Goal: Register for event/course

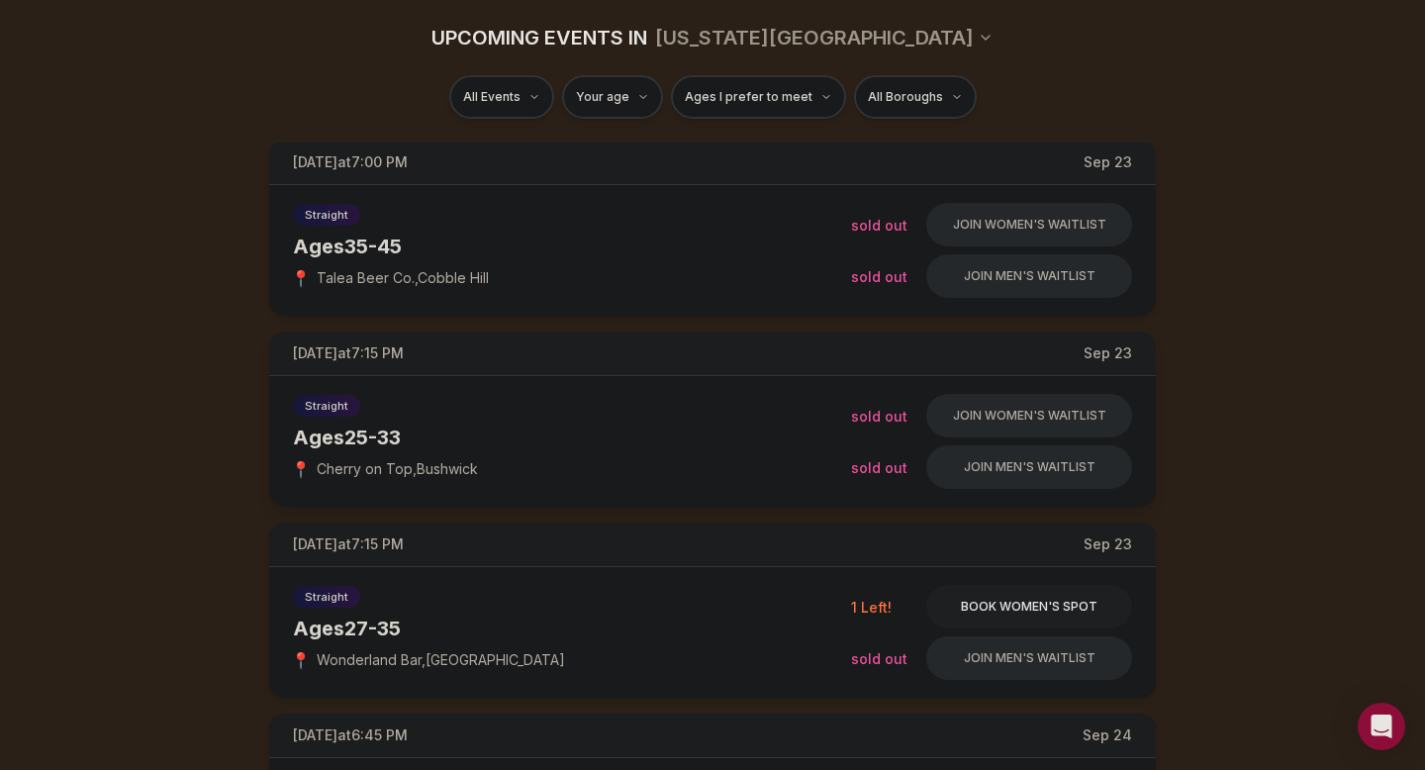
scroll to position [282, 0]
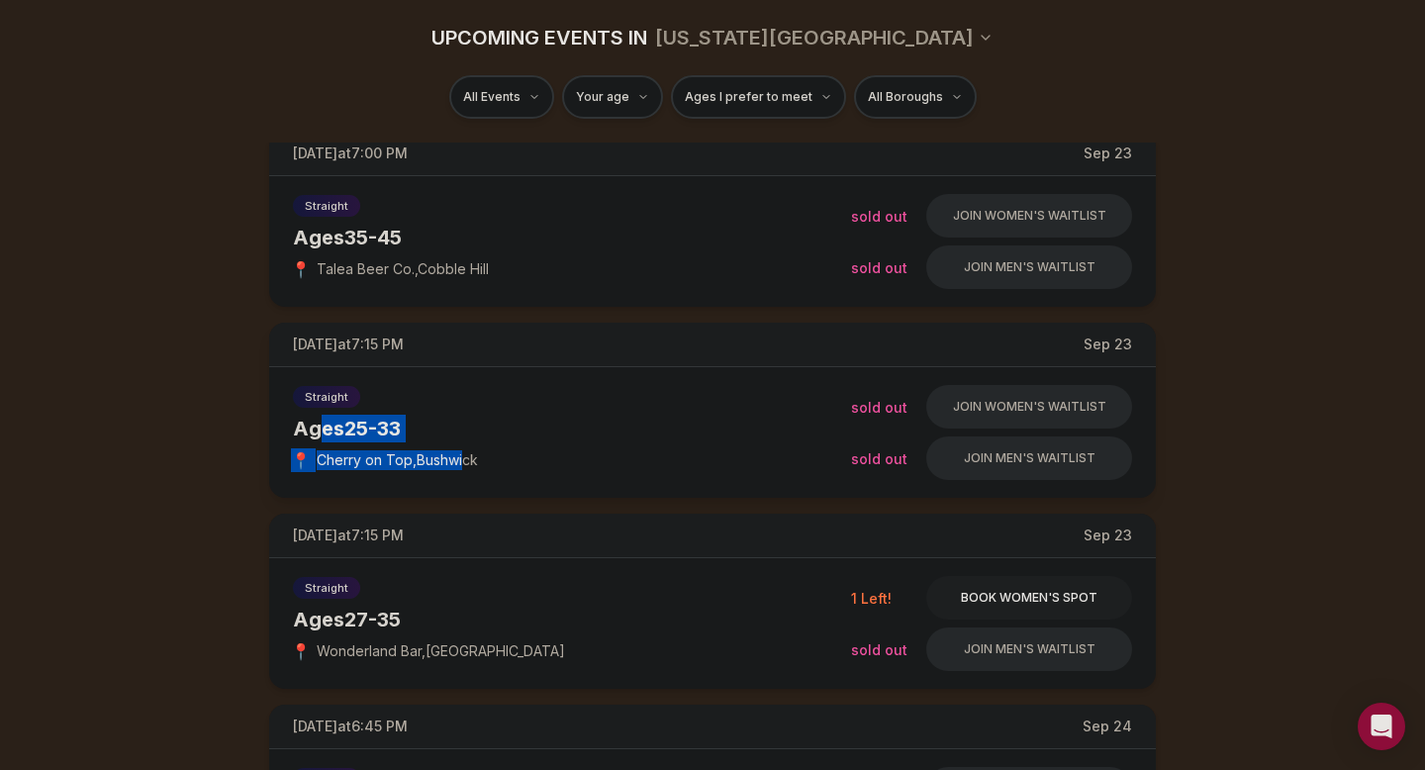
drag, startPoint x: 468, startPoint y: 459, endPoint x: 318, endPoint y: 426, distance: 154.2
click at [318, 425] on div "Straight Ages [DEMOGRAPHIC_DATA] 📍 Cherry on Top , Bushwick" at bounding box center [572, 432] width 558 height 99
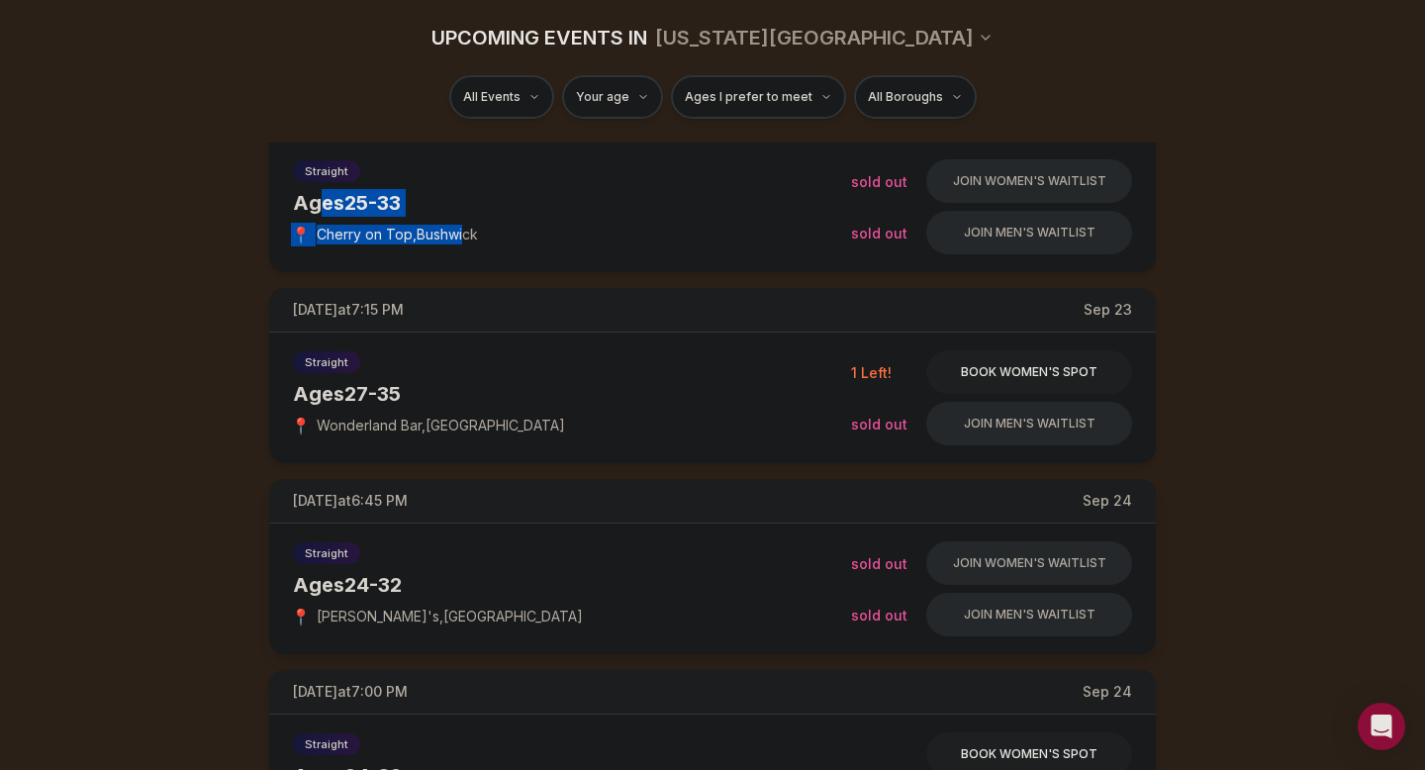
scroll to position [509, 0]
click at [753, 101] on span "Ages I prefer to meet" at bounding box center [749, 97] width 128 height 16
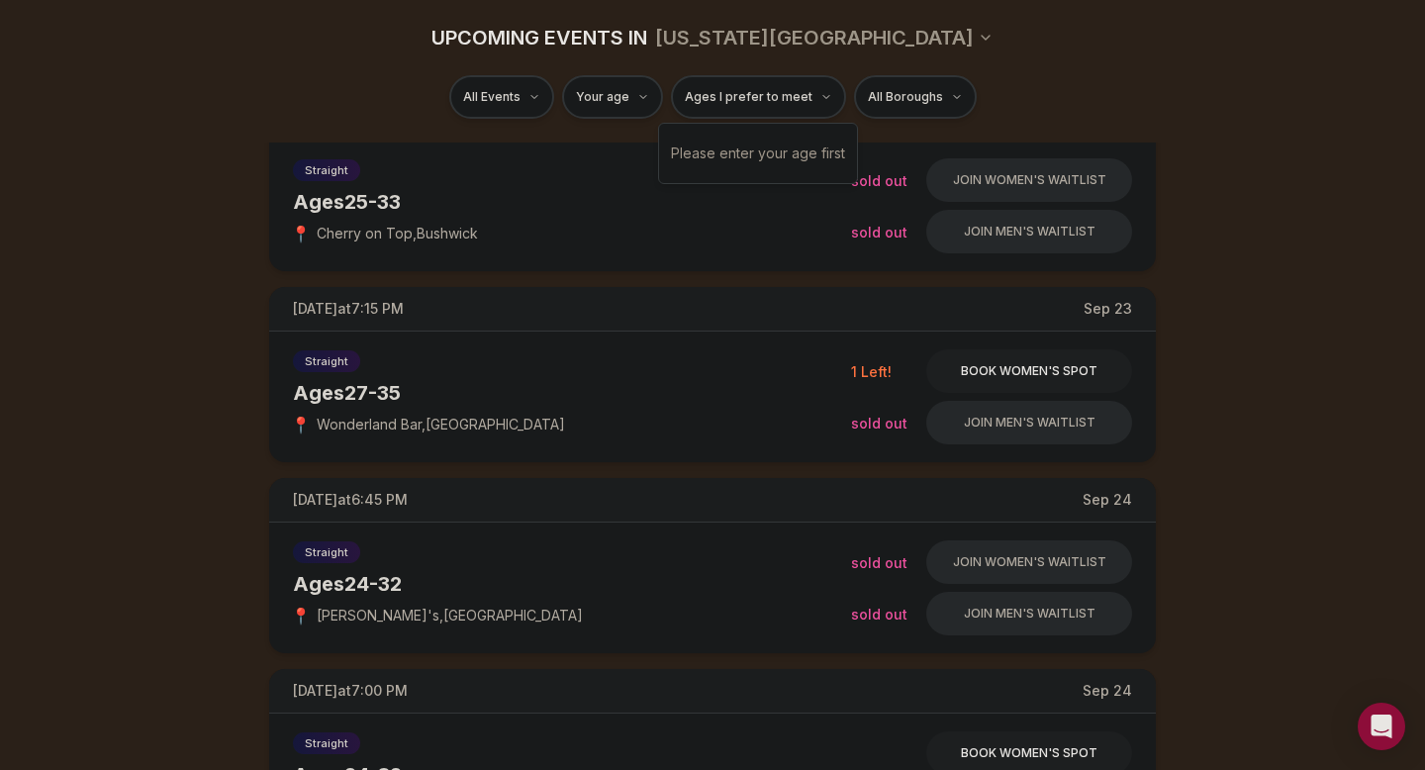
click at [759, 147] on div "Please enter your age first" at bounding box center [758, 154] width 174 height 36
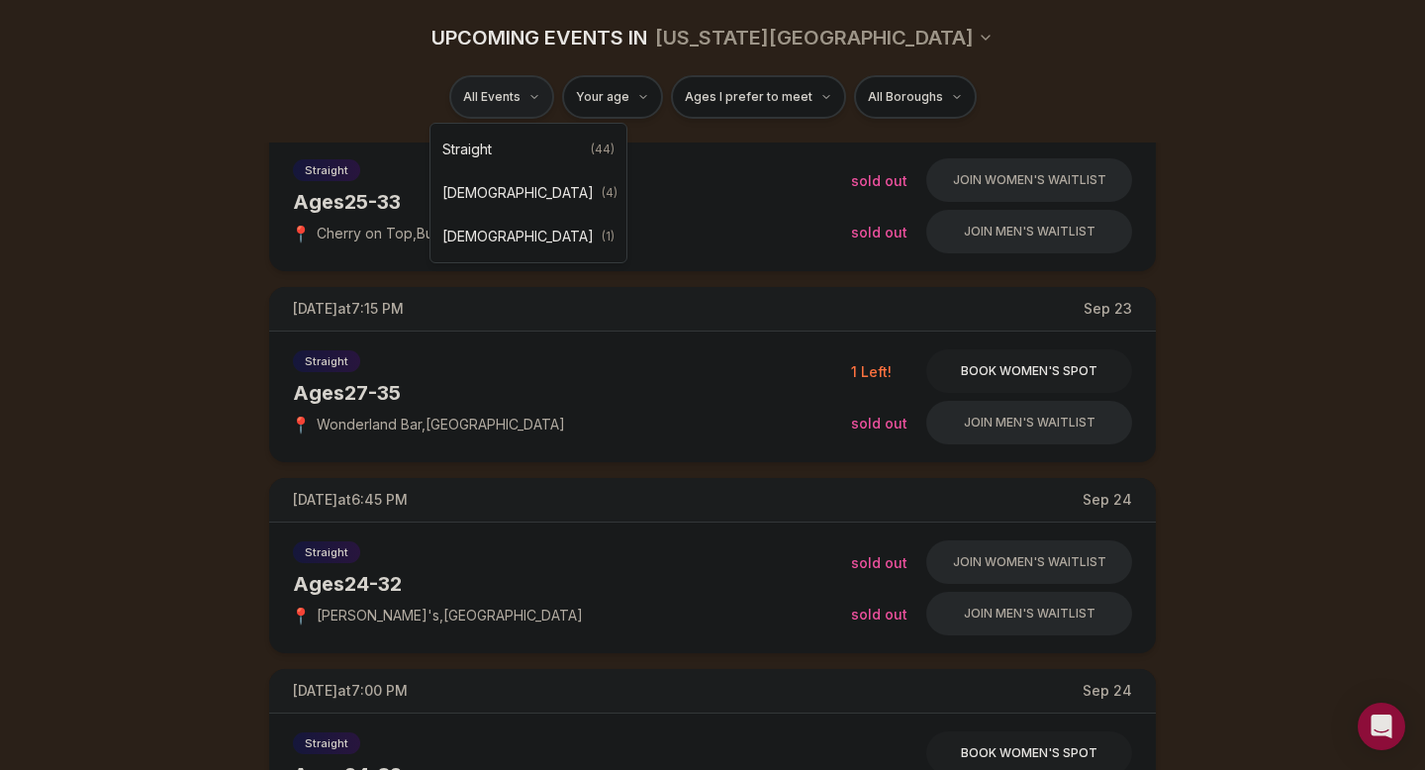
click at [477, 144] on span "Straight" at bounding box center [466, 150] width 49 height 20
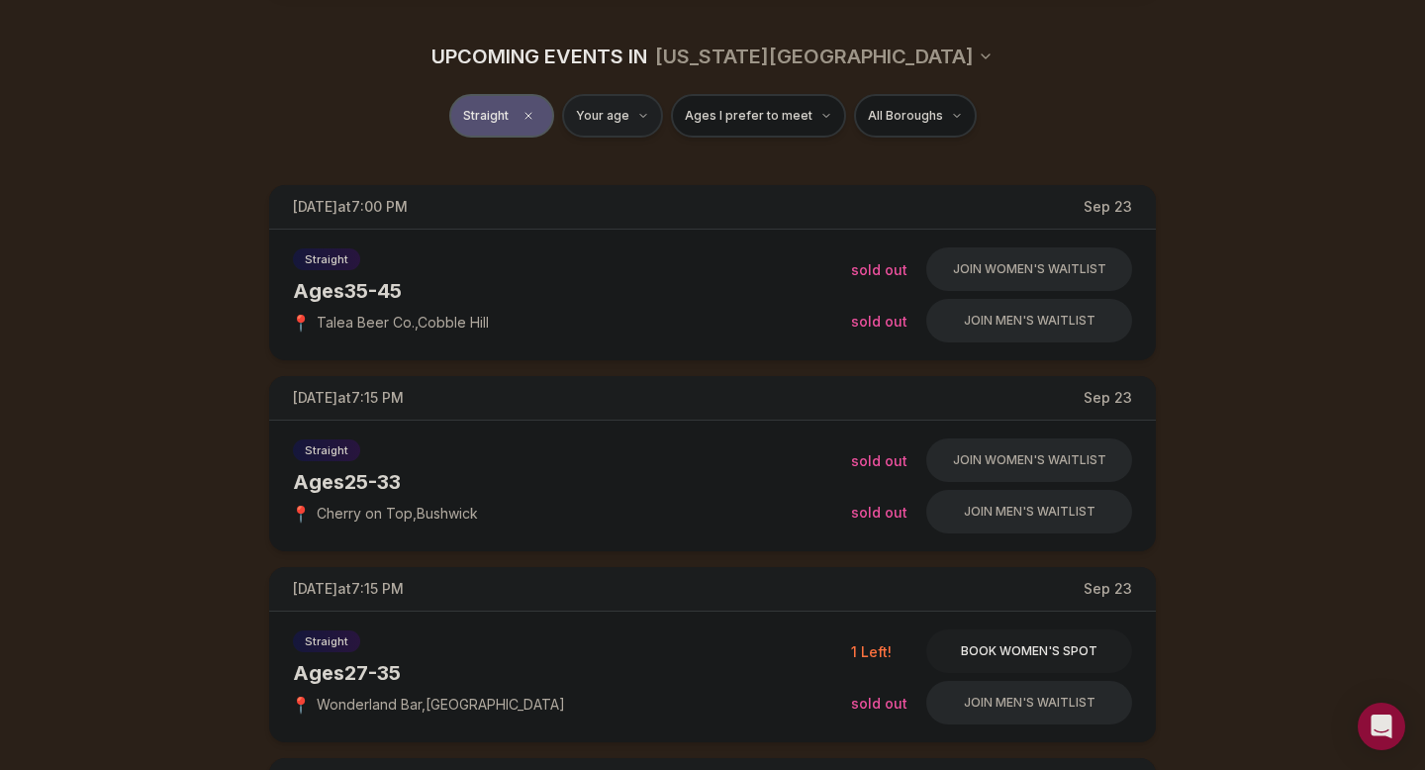
type input "**"
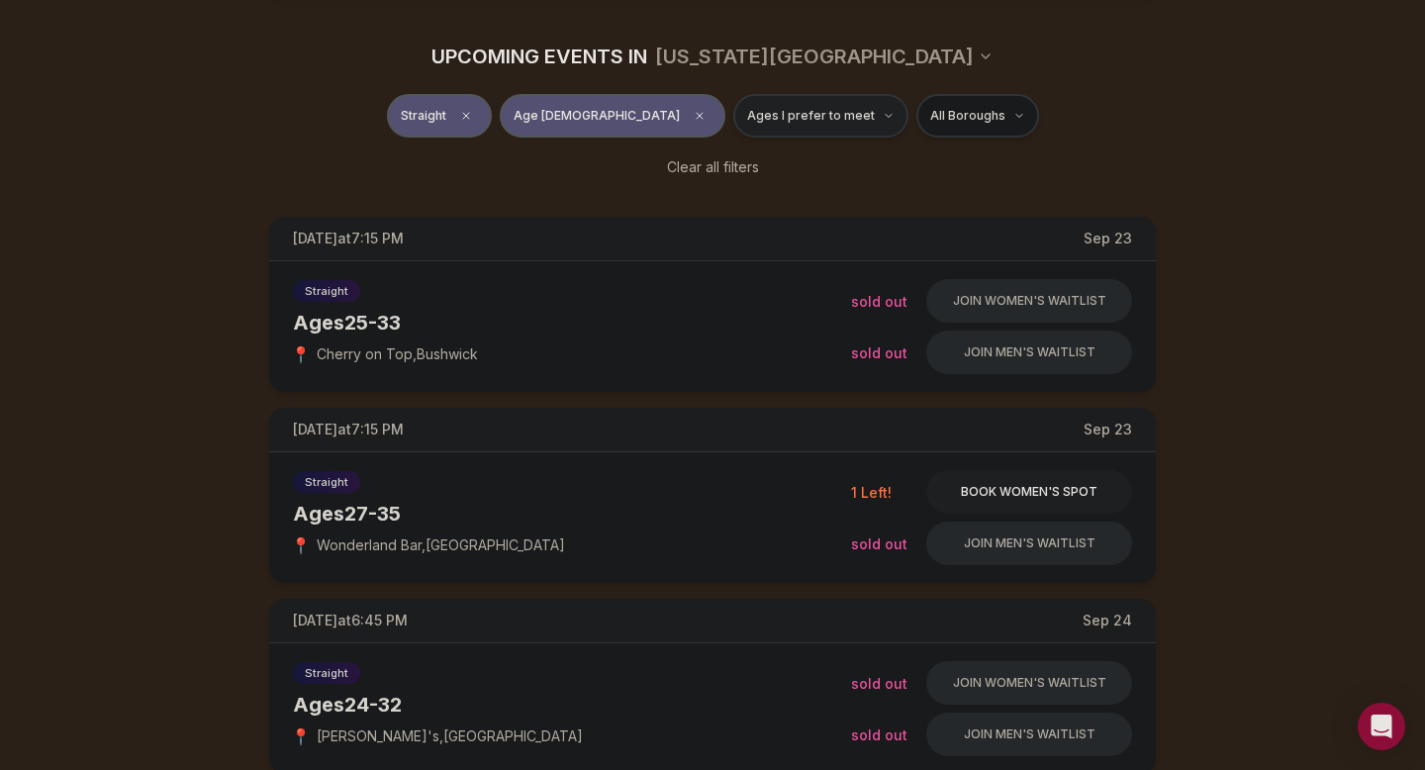
click at [778, 110] on span "Ages I prefer to meet" at bounding box center [811, 116] width 128 height 16
click at [1096, 153] on div "Clear all filters" at bounding box center [712, 167] width 1108 height 44
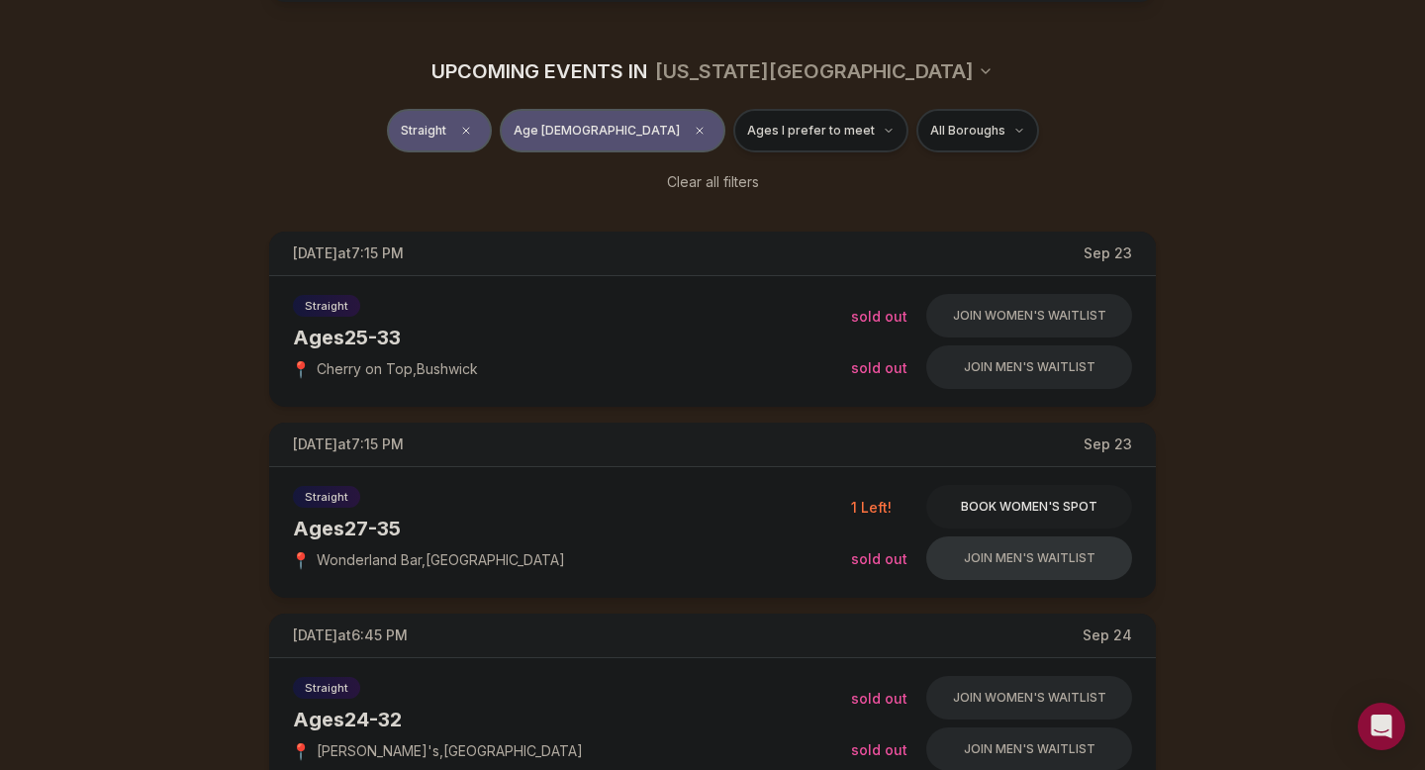
scroll to position [251, 0]
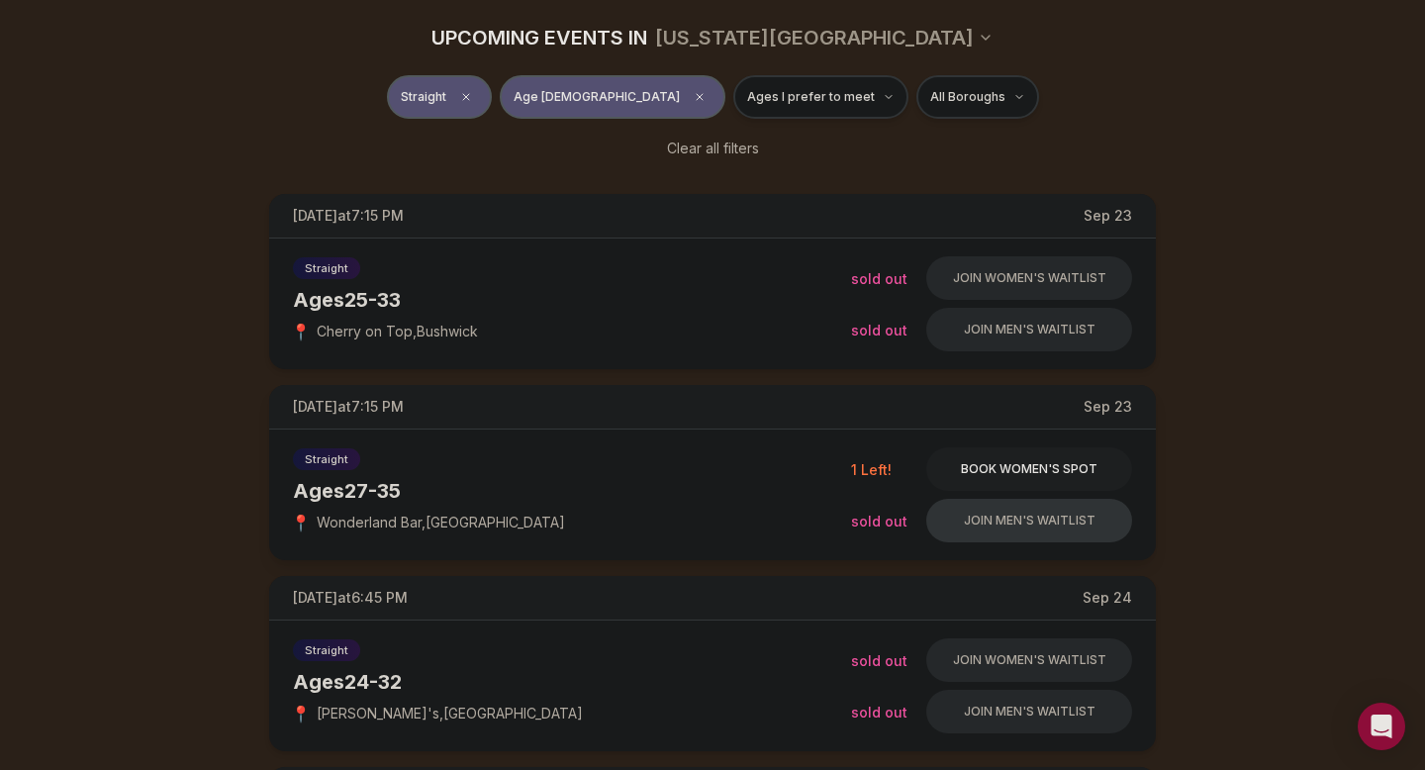
click at [1001, 516] on button "Join men's waitlist" at bounding box center [1029, 521] width 206 height 44
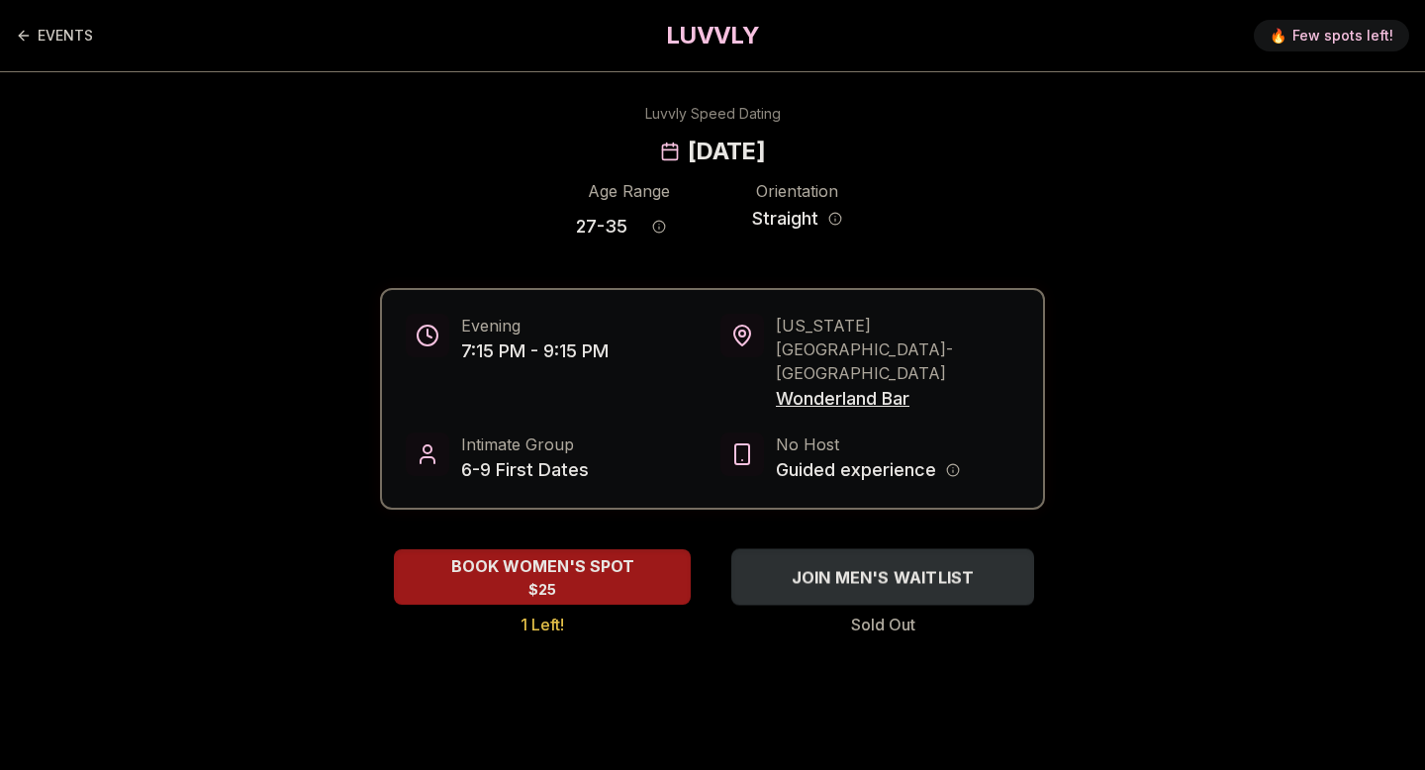
click at [872, 565] on span "JOIN MEN'S WAITLIST" at bounding box center [883, 577] width 191 height 24
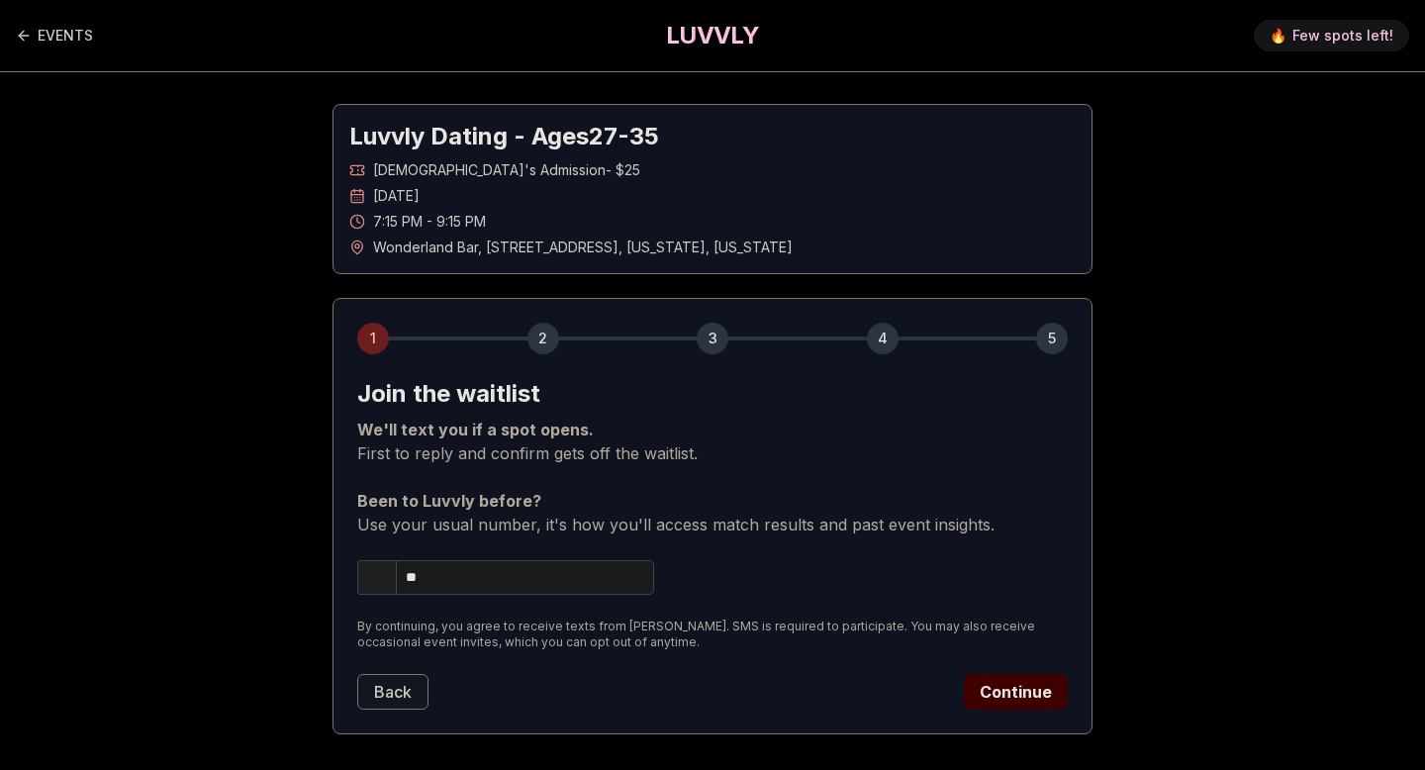
click at [490, 586] on input "**" at bounding box center [505, 577] width 297 height 35
type input "**********"
click at [1007, 696] on button "Continue" at bounding box center [1016, 692] width 104 height 36
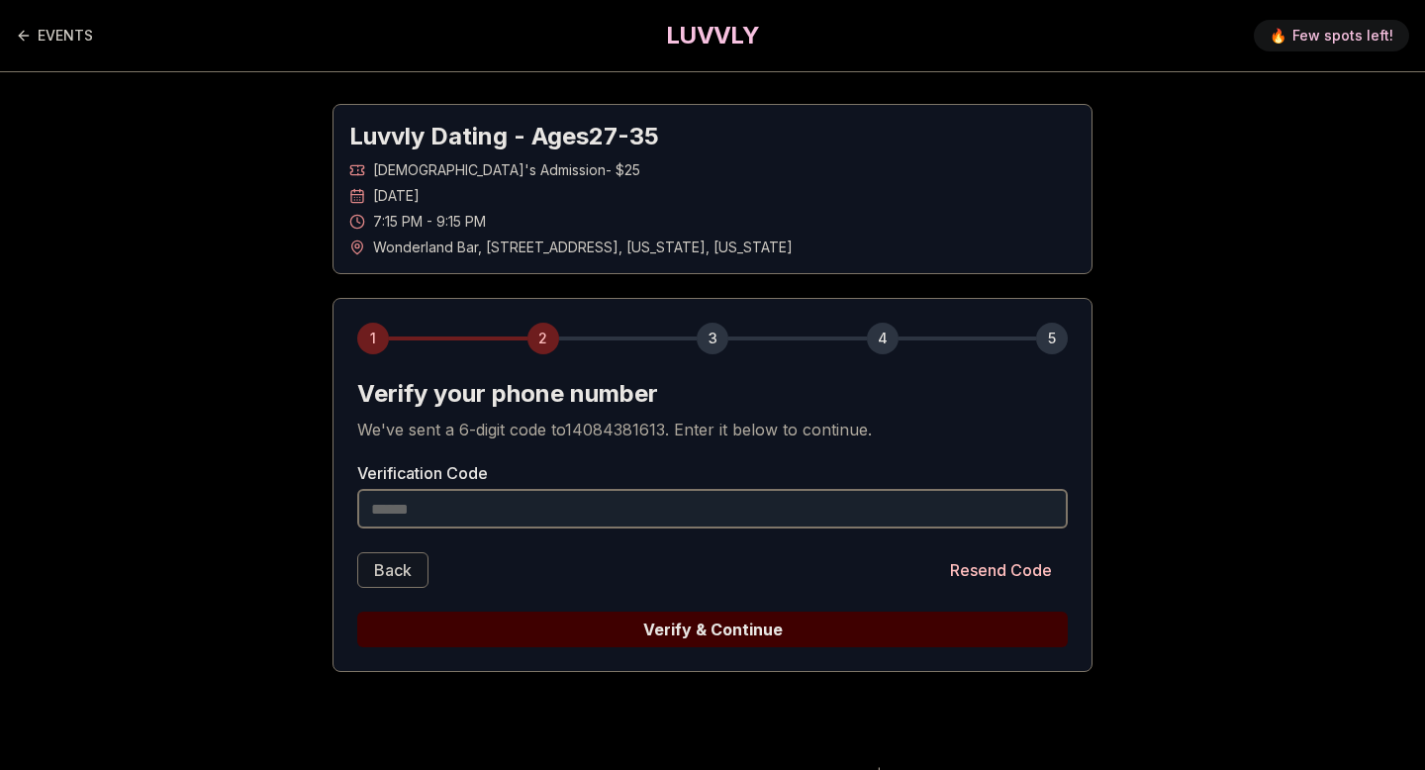
click at [475, 525] on input "Verification Code" at bounding box center [712, 509] width 711 height 40
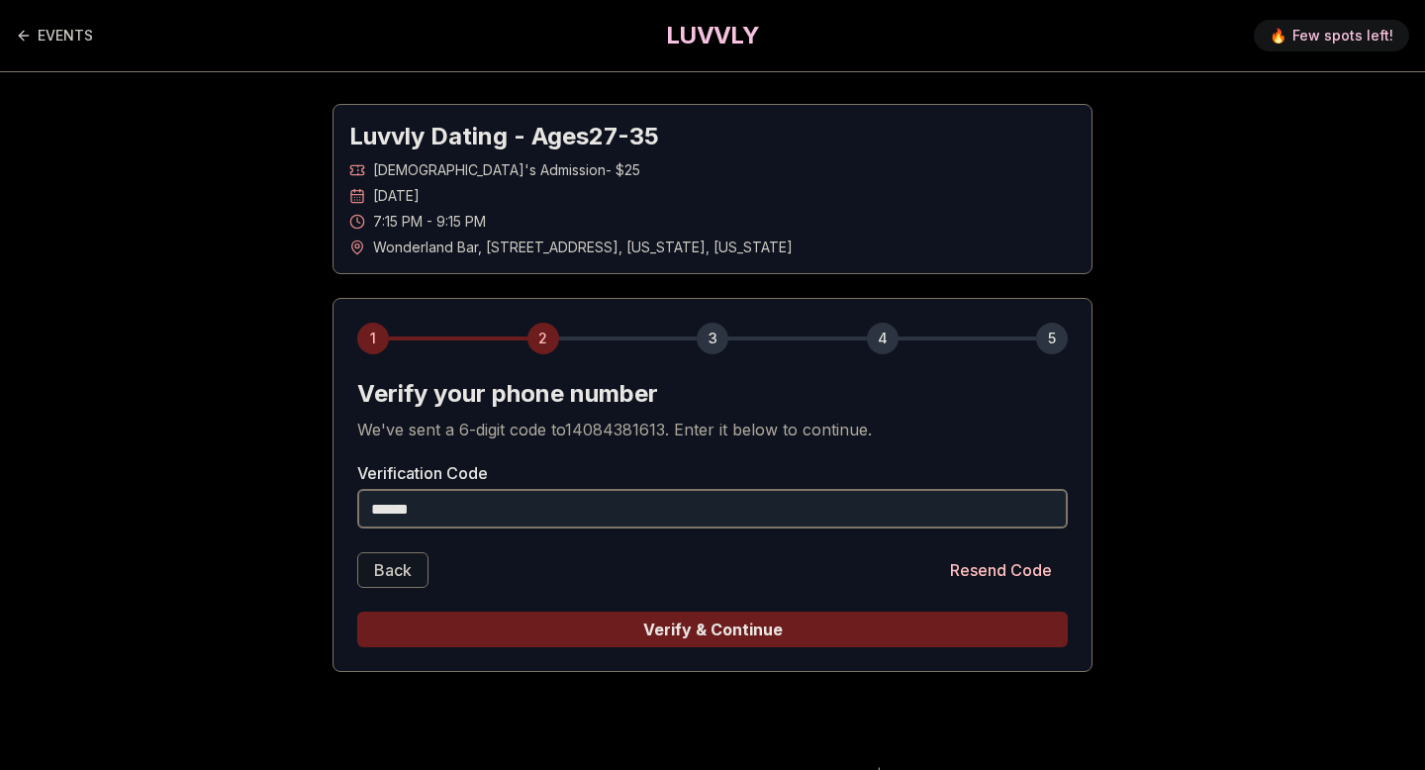
type input "******"
click at [750, 630] on button "Verify & Continue" at bounding box center [712, 630] width 711 height 36
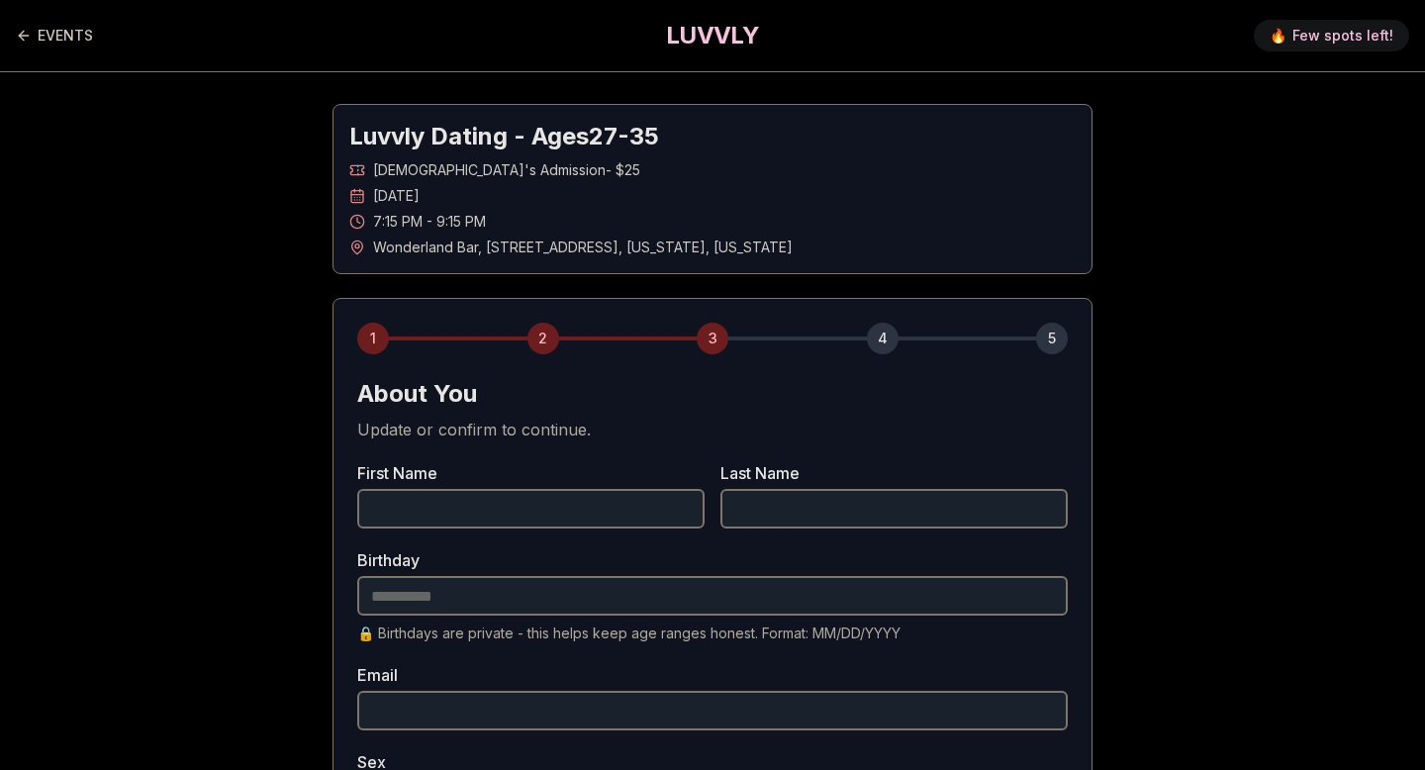
click at [412, 497] on input "First Name" at bounding box center [530, 509] width 347 height 40
type input "******"
type input "**********"
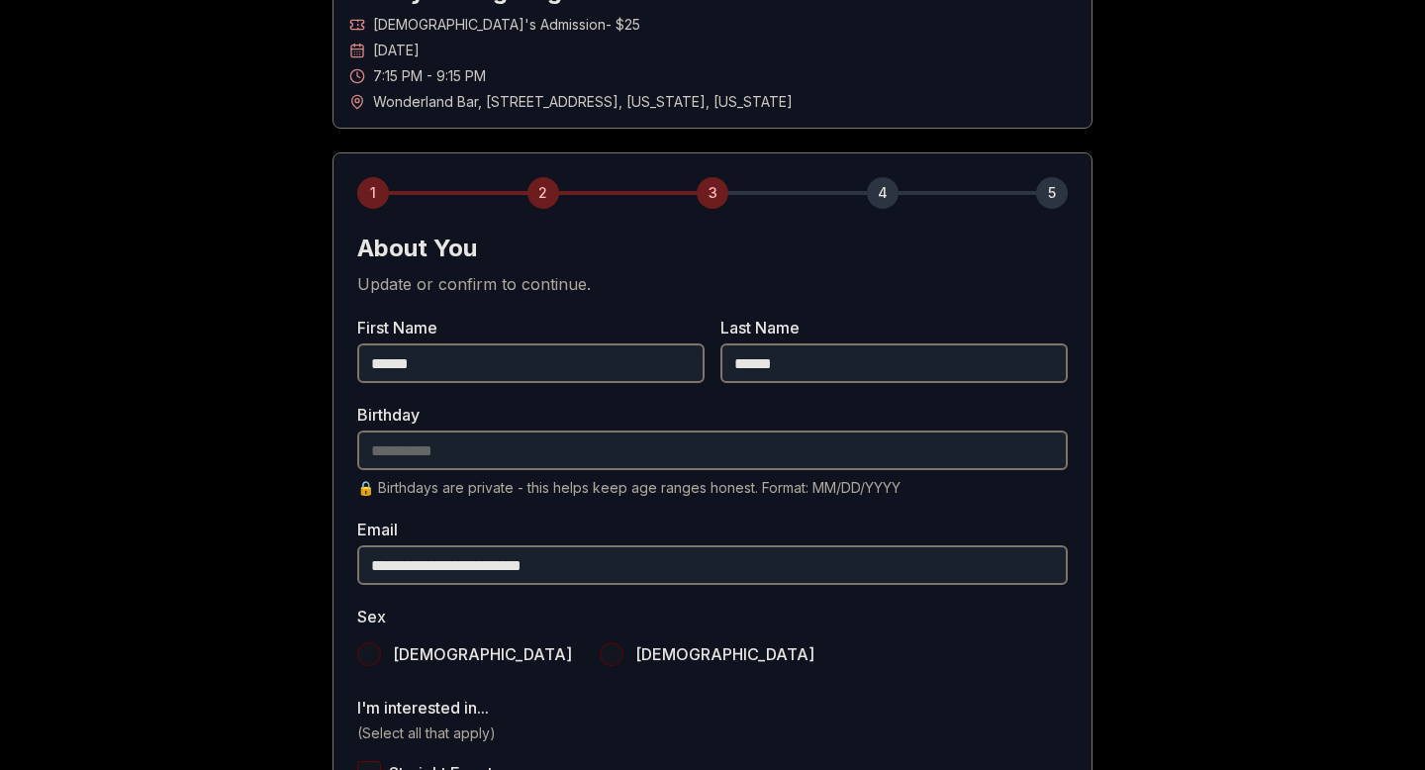
scroll to position [181, 0]
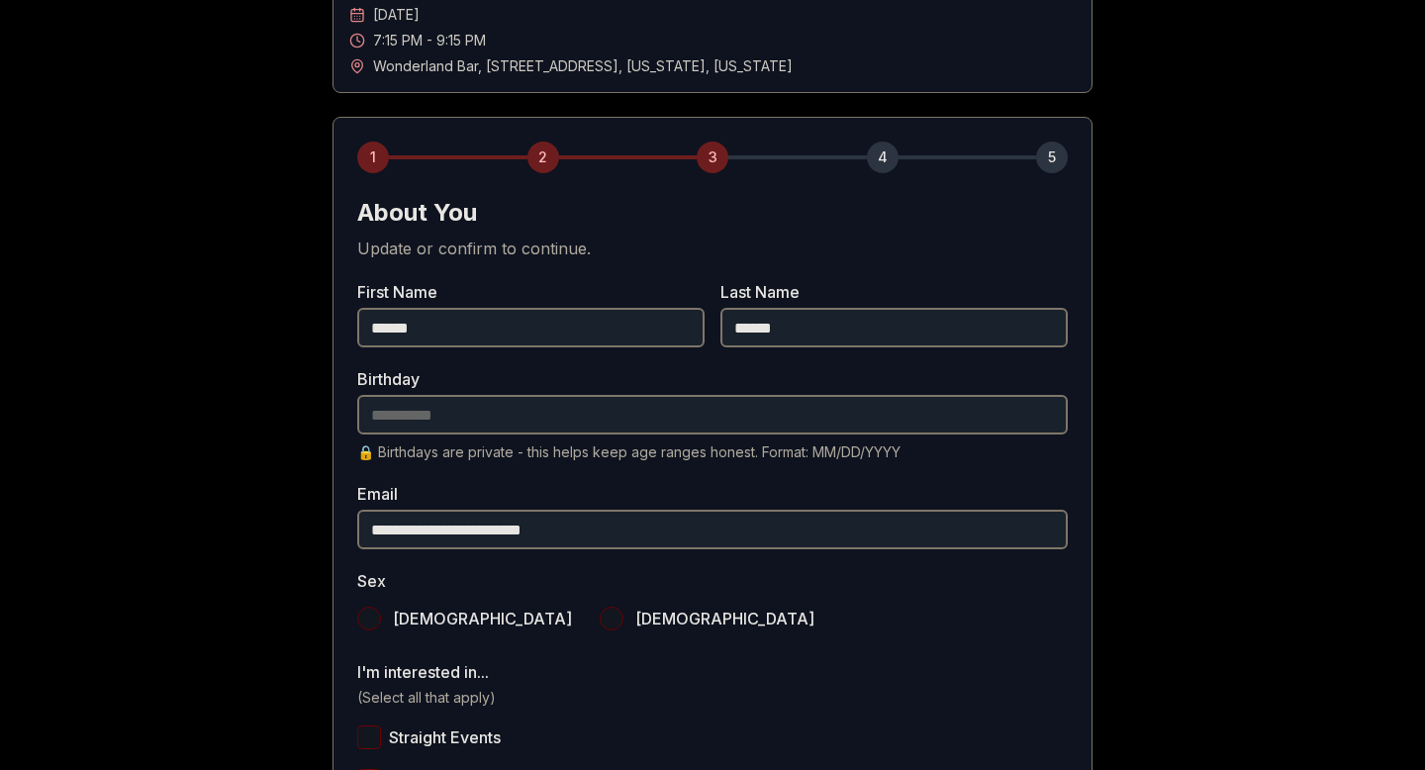
click at [382, 416] on input "Birthday" at bounding box center [712, 415] width 711 height 40
type input "**********"
click at [373, 621] on button "[DEMOGRAPHIC_DATA]" at bounding box center [369, 619] width 24 height 24
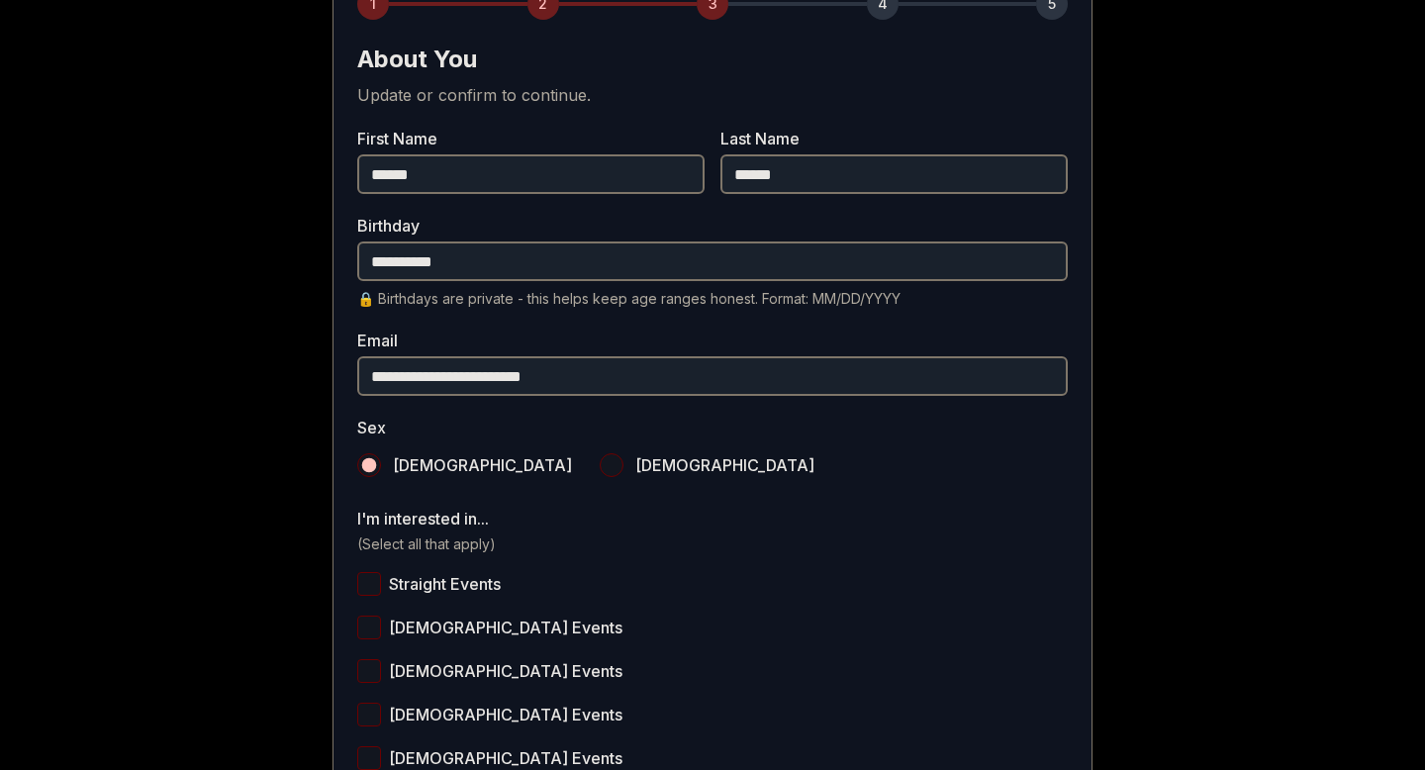
scroll to position [343, 0]
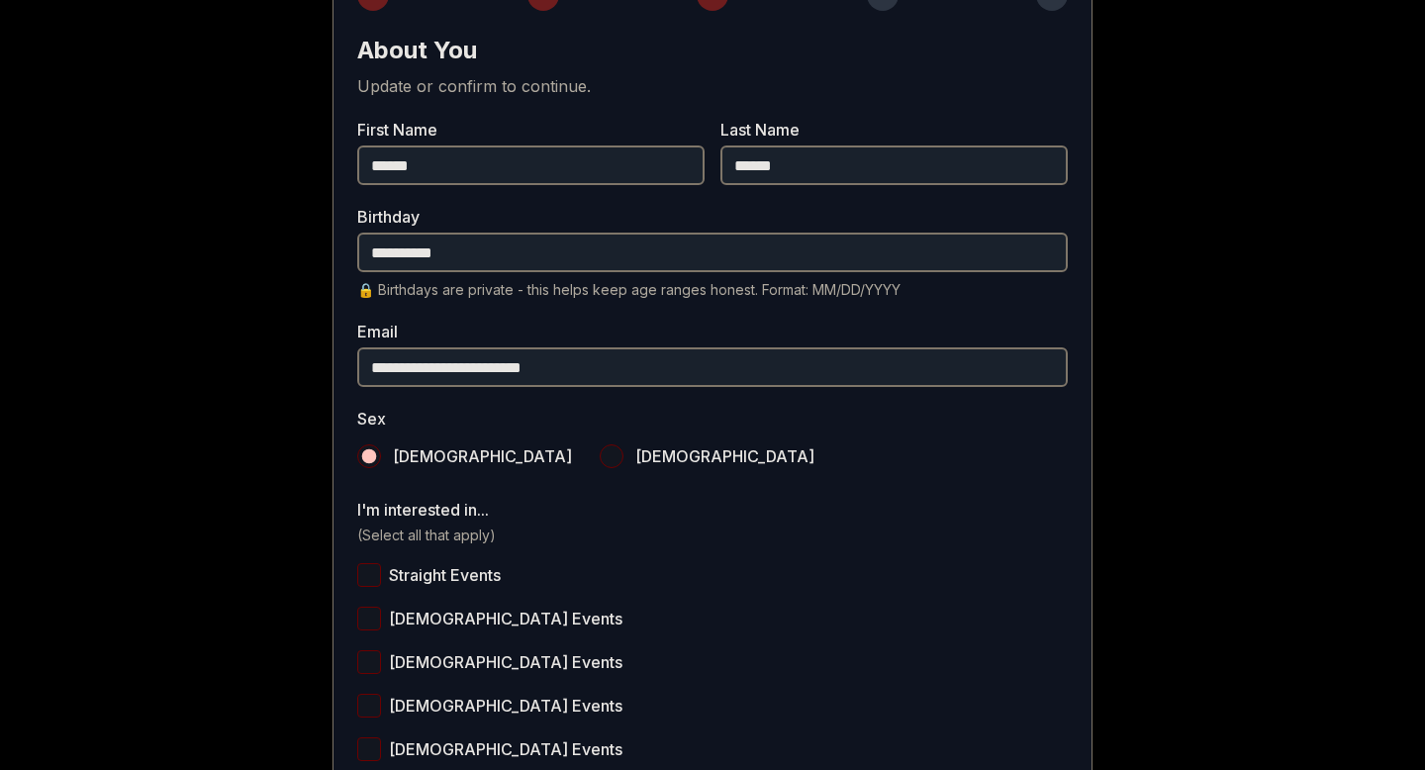
click at [371, 577] on button "Straight Events" at bounding box center [369, 575] width 24 height 24
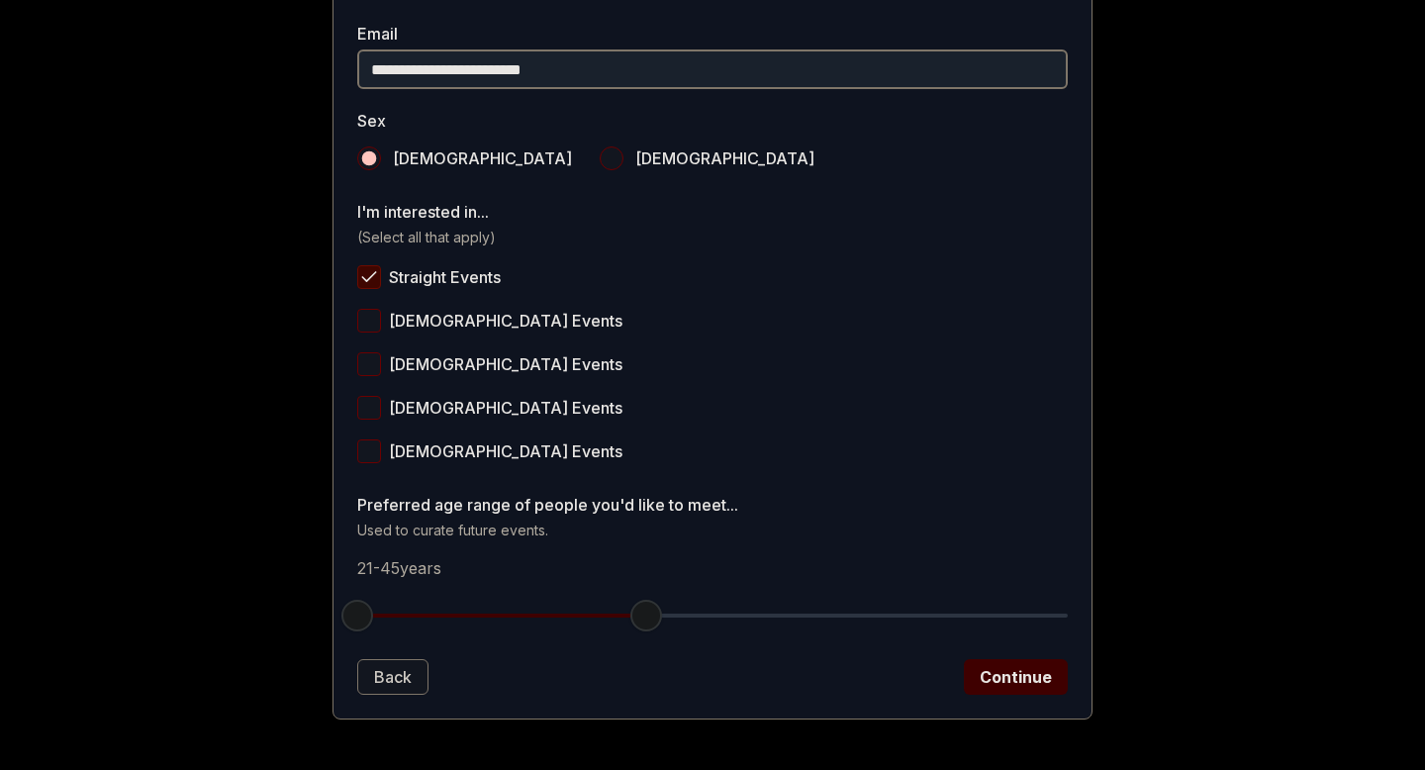
scroll to position [642, 0]
click at [366, 610] on span "button" at bounding box center [369, 615] width 32 height 32
drag, startPoint x: 650, startPoint y: 616, endPoint x: 553, endPoint y: 613, distance: 97.0
click at [553, 613] on span "button" at bounding box center [550, 615] width 32 height 32
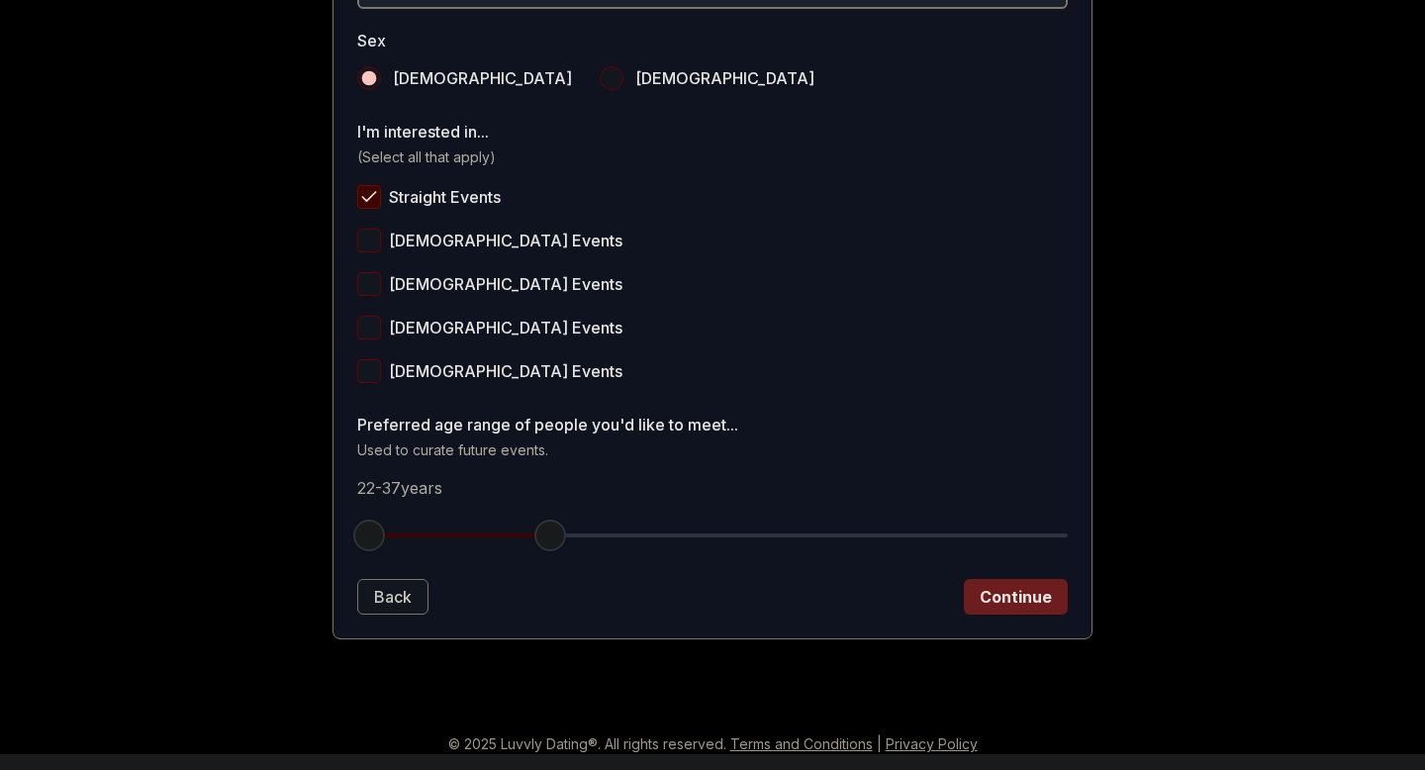
click at [1009, 583] on button "Continue" at bounding box center [1016, 597] width 104 height 36
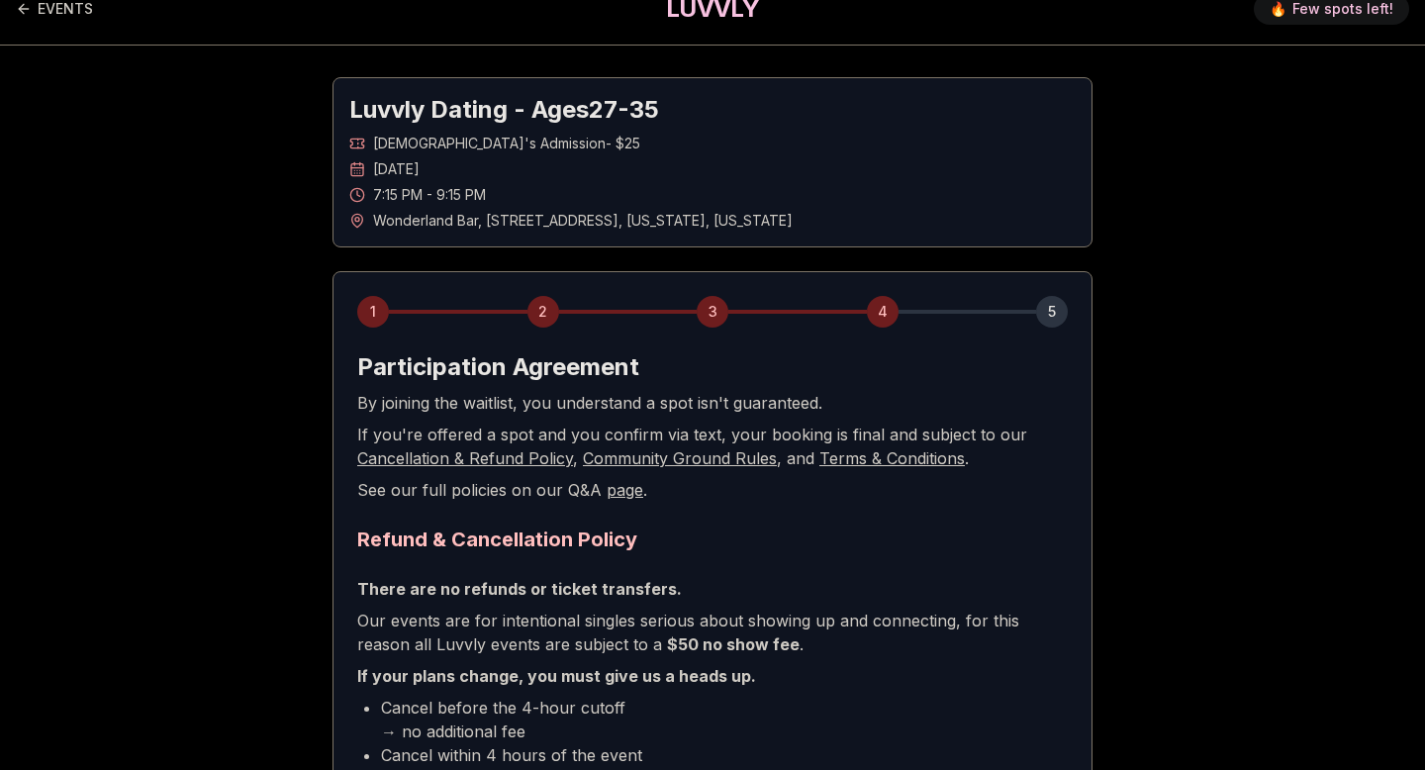
scroll to position [29, 0]
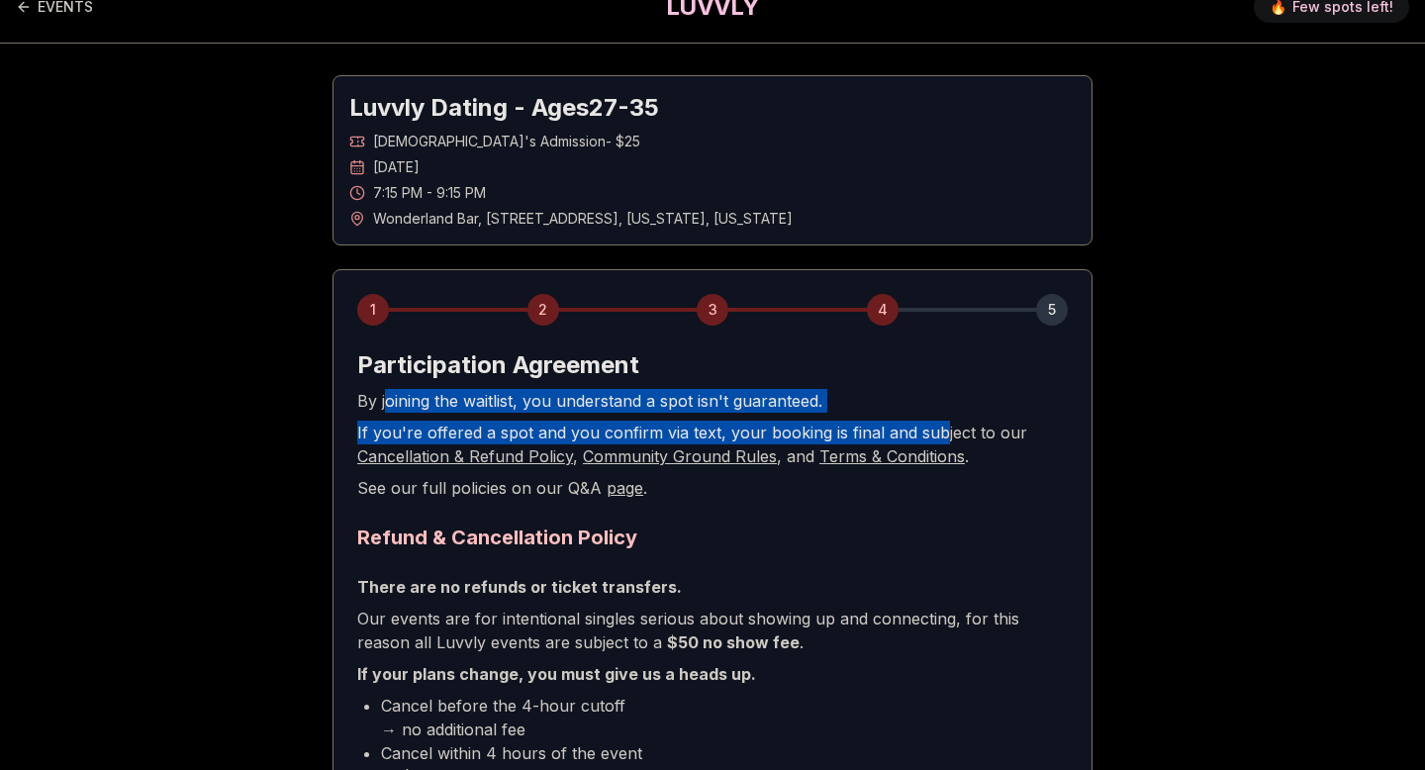
drag, startPoint x: 386, startPoint y: 410, endPoint x: 935, endPoint y: 436, distance: 549.9
click at [935, 436] on div "Participation Agreement By joining the waitlist, you understand a spot isn't gu…" at bounding box center [712, 424] width 711 height 150
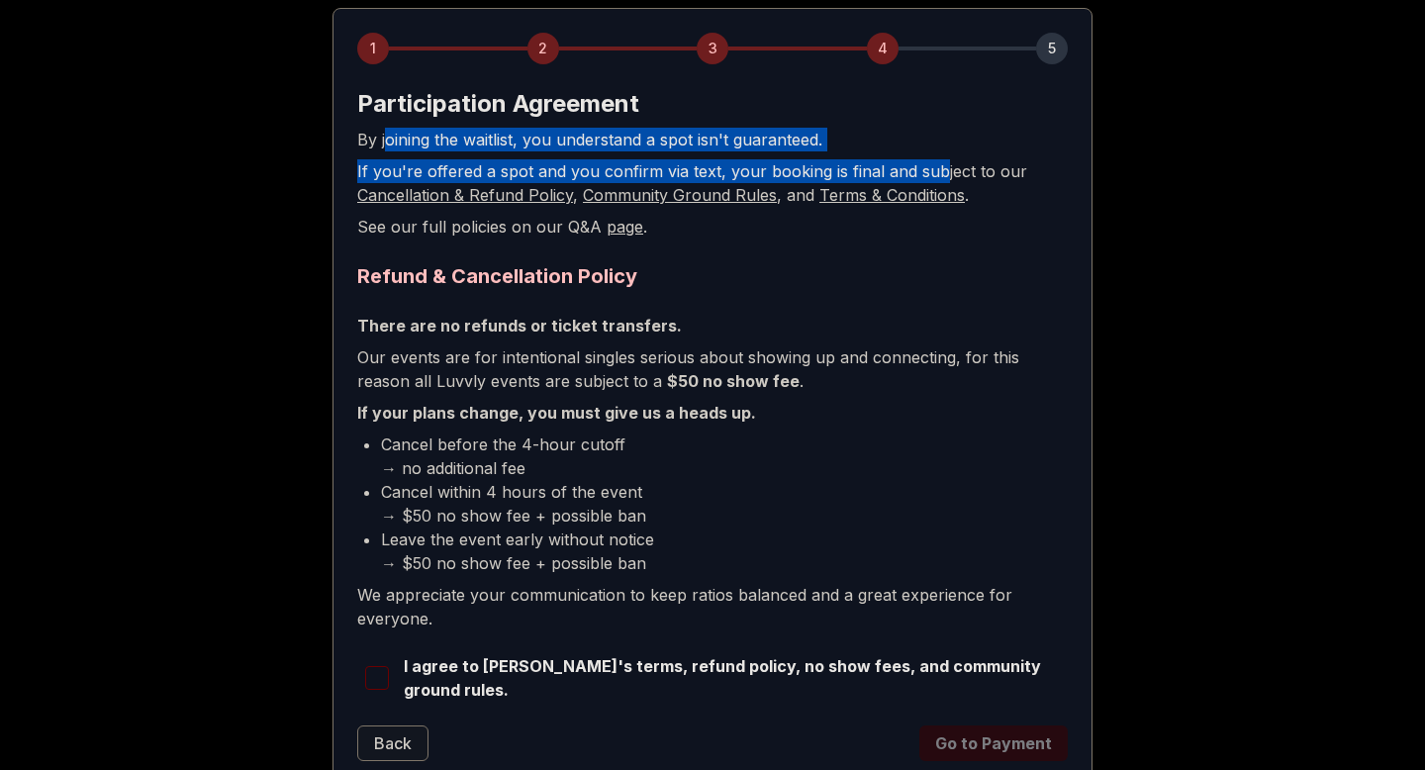
scroll to position [326, 0]
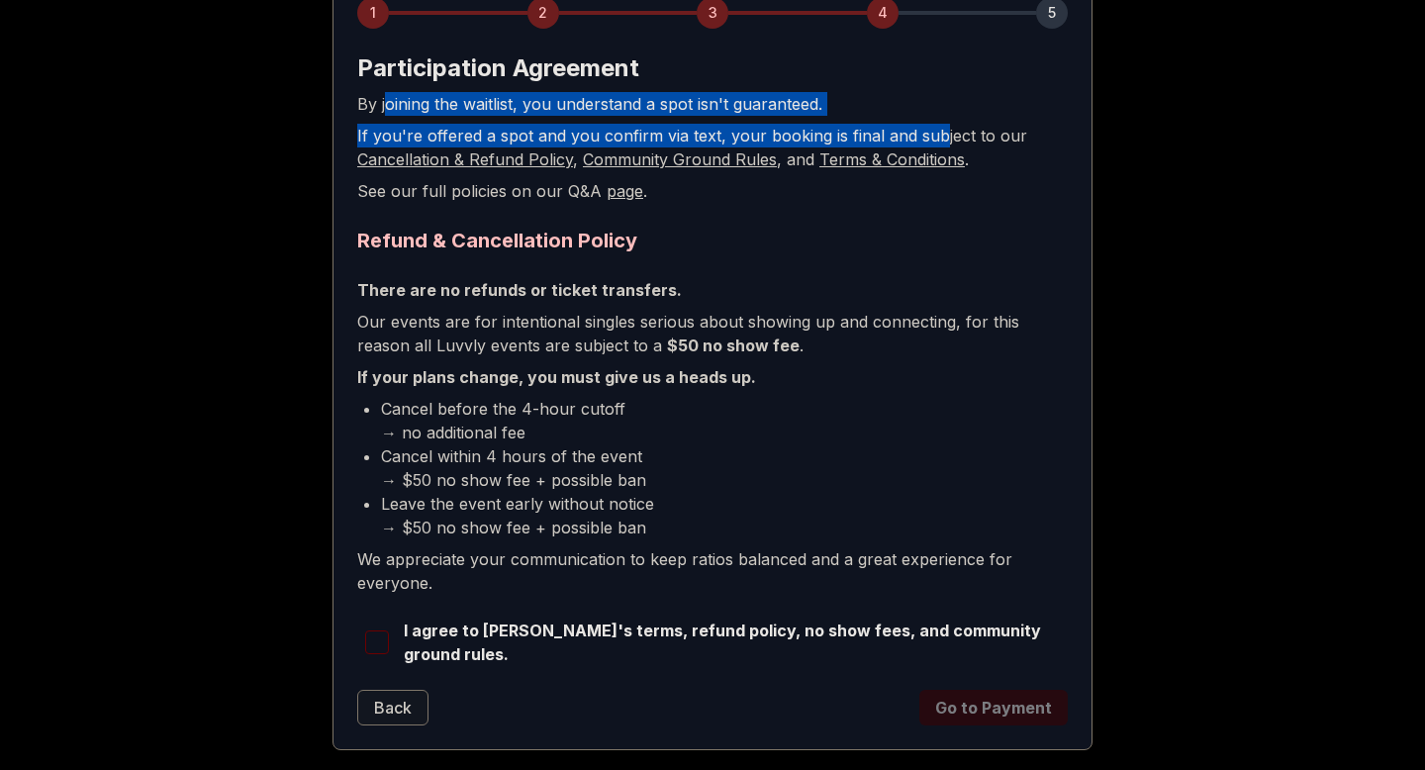
click at [374, 643] on span "button" at bounding box center [377, 642] width 24 height 24
click at [1002, 708] on button "Go to Payment" at bounding box center [993, 708] width 148 height 36
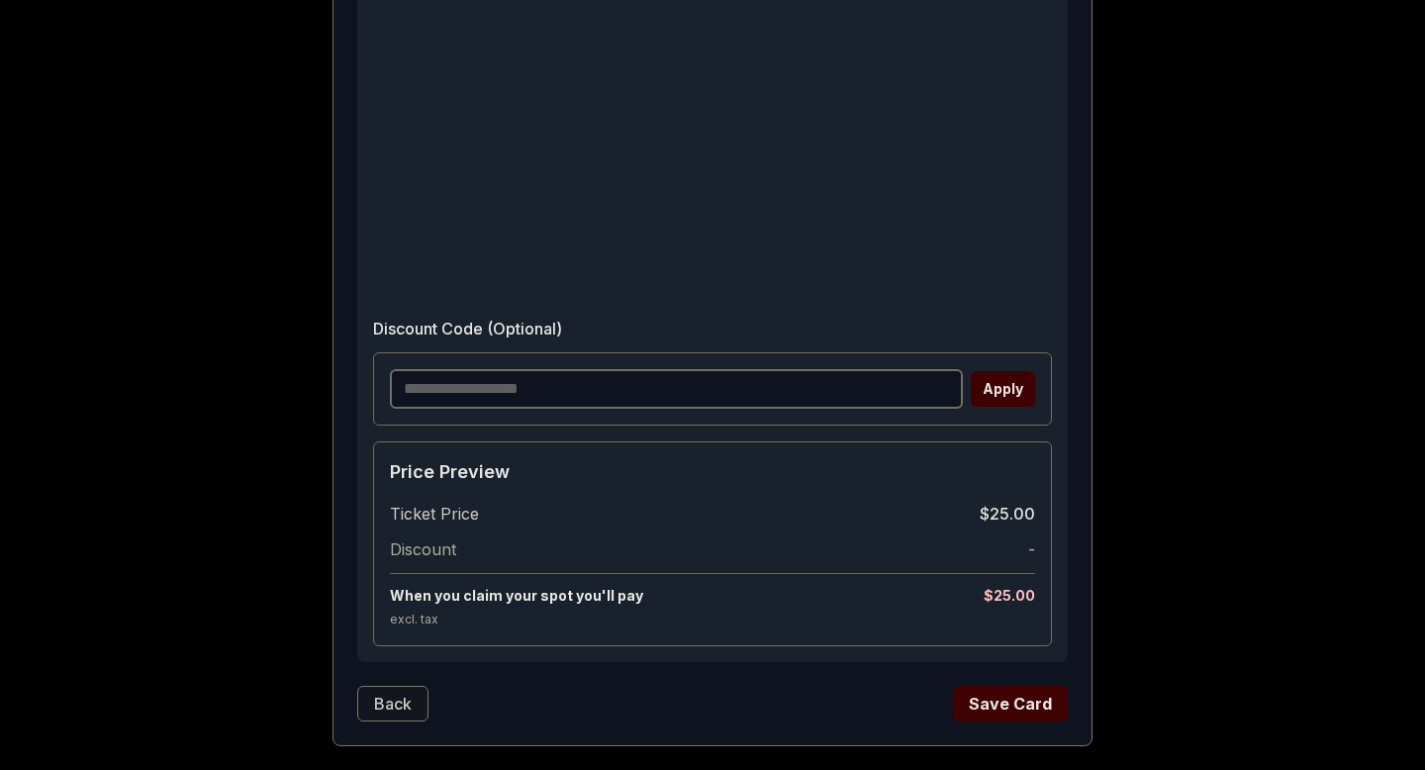
scroll to position [865, 0]
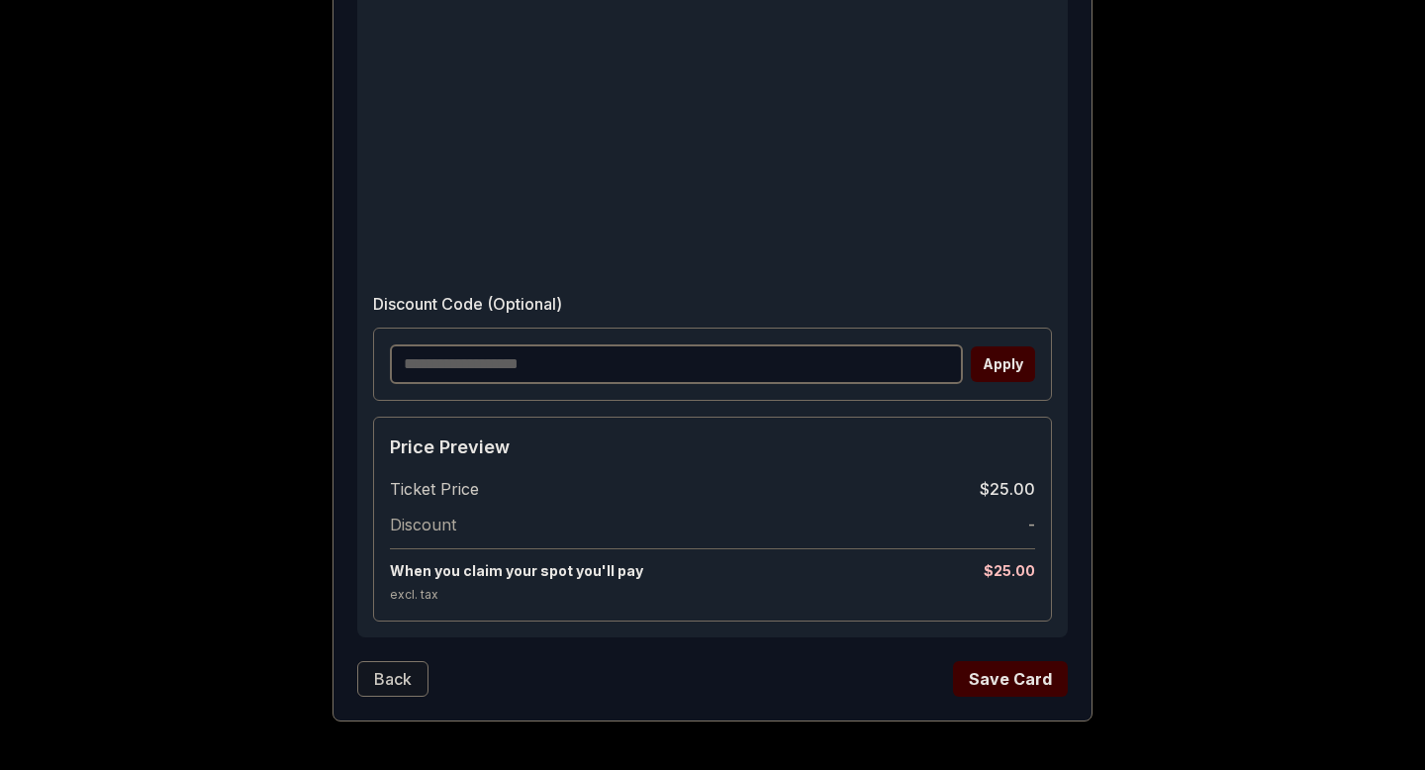
click at [983, 672] on button "Save Card" at bounding box center [1010, 679] width 115 height 36
